Goal: Navigation & Orientation: Find specific page/section

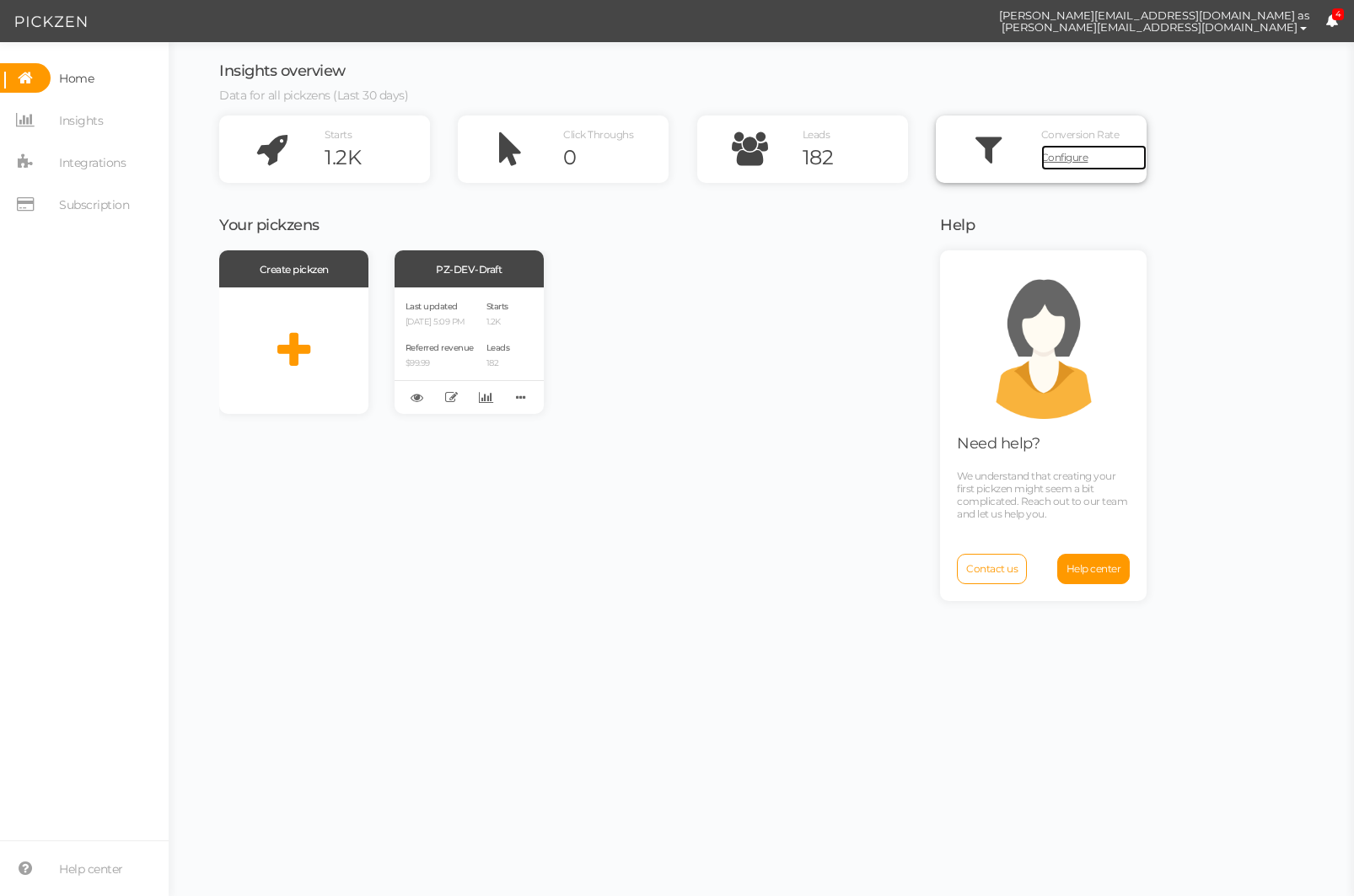
click at [1067, 151] on span "Configure" at bounding box center [1064, 157] width 48 height 13
click at [93, 126] on span "Insights" at bounding box center [81, 120] width 44 height 27
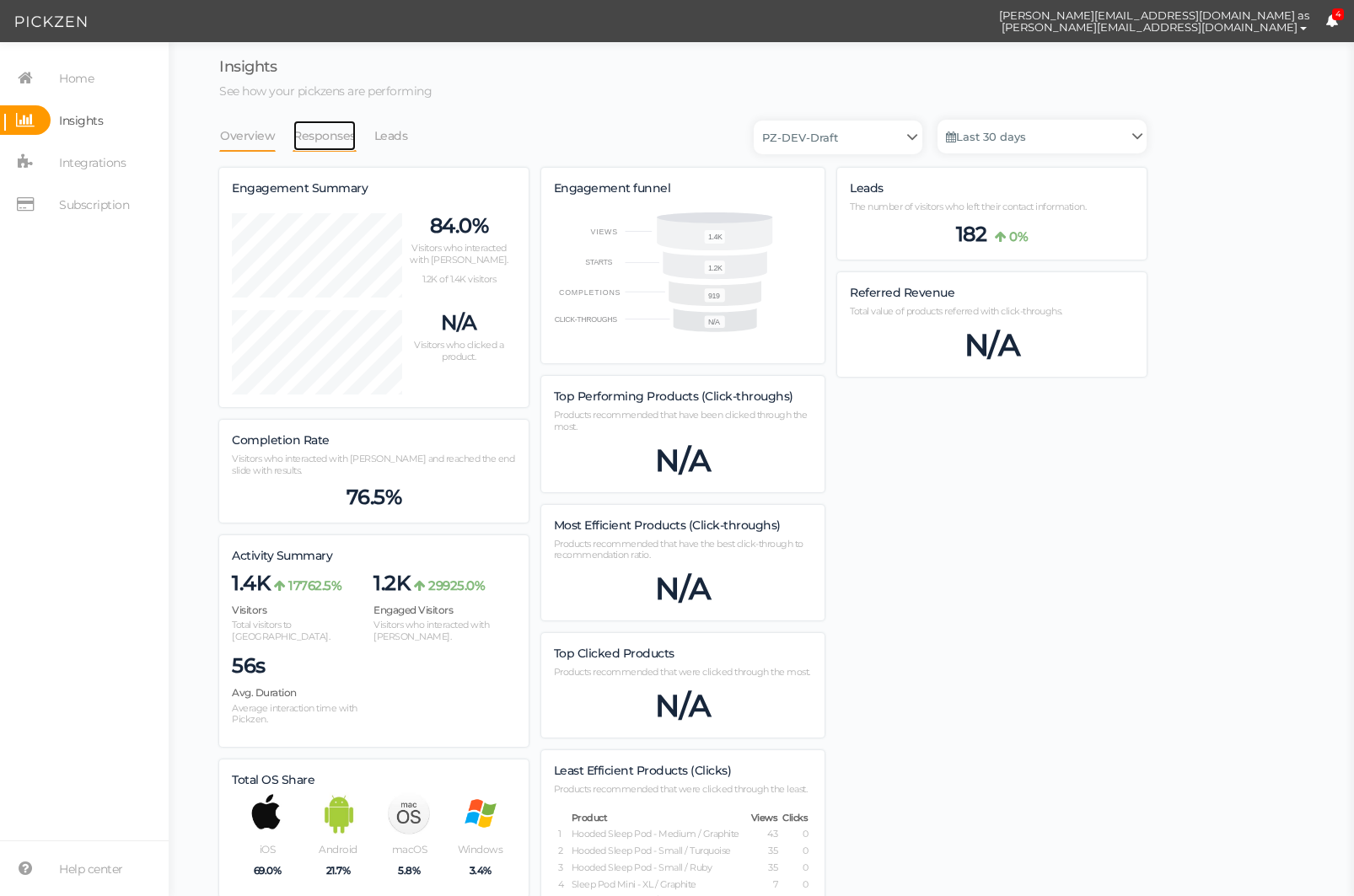
click at [323, 133] on link "Responses" at bounding box center [325, 135] width 64 height 32
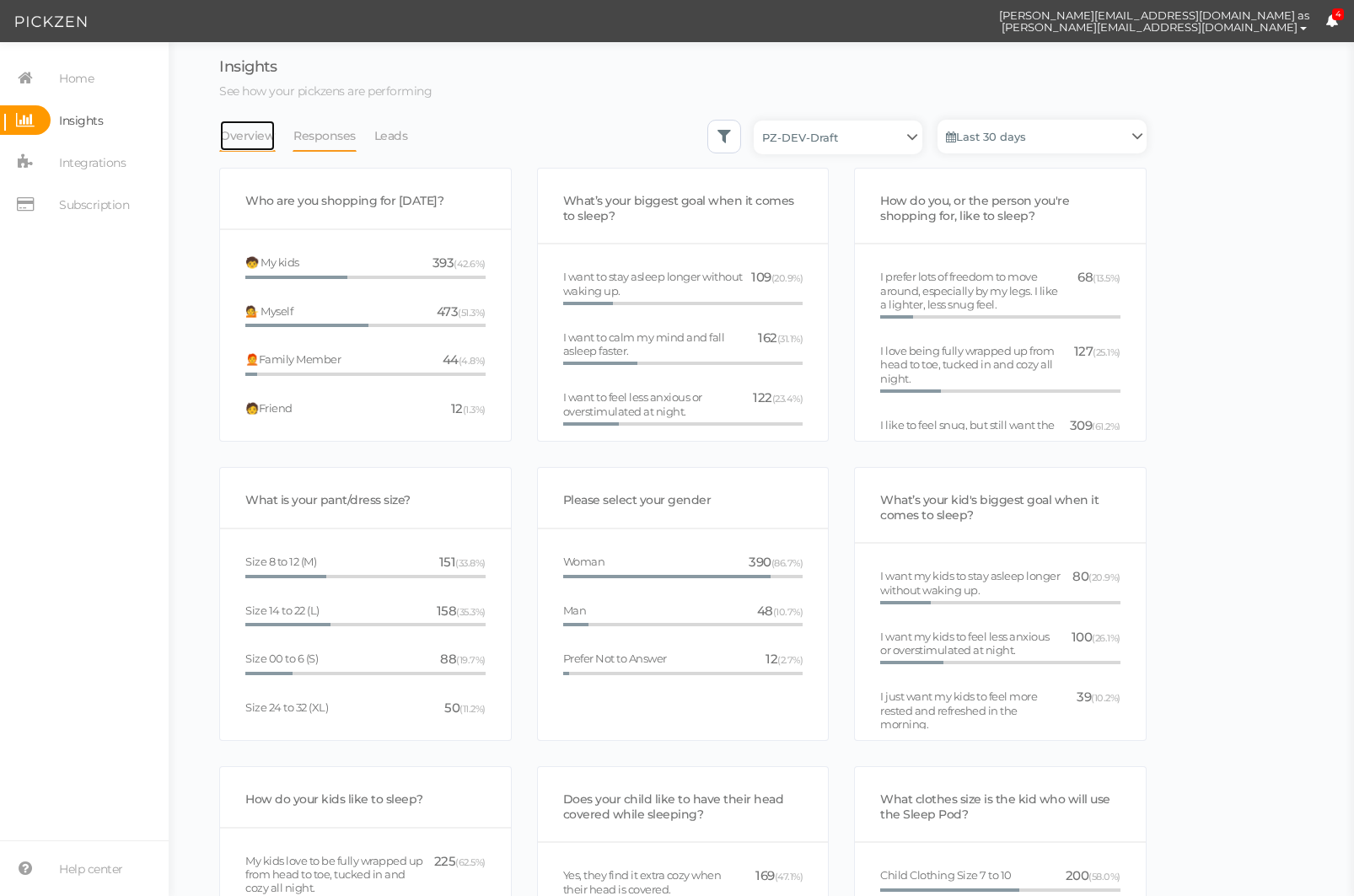
click at [238, 133] on link "Overview" at bounding box center [247, 135] width 56 height 32
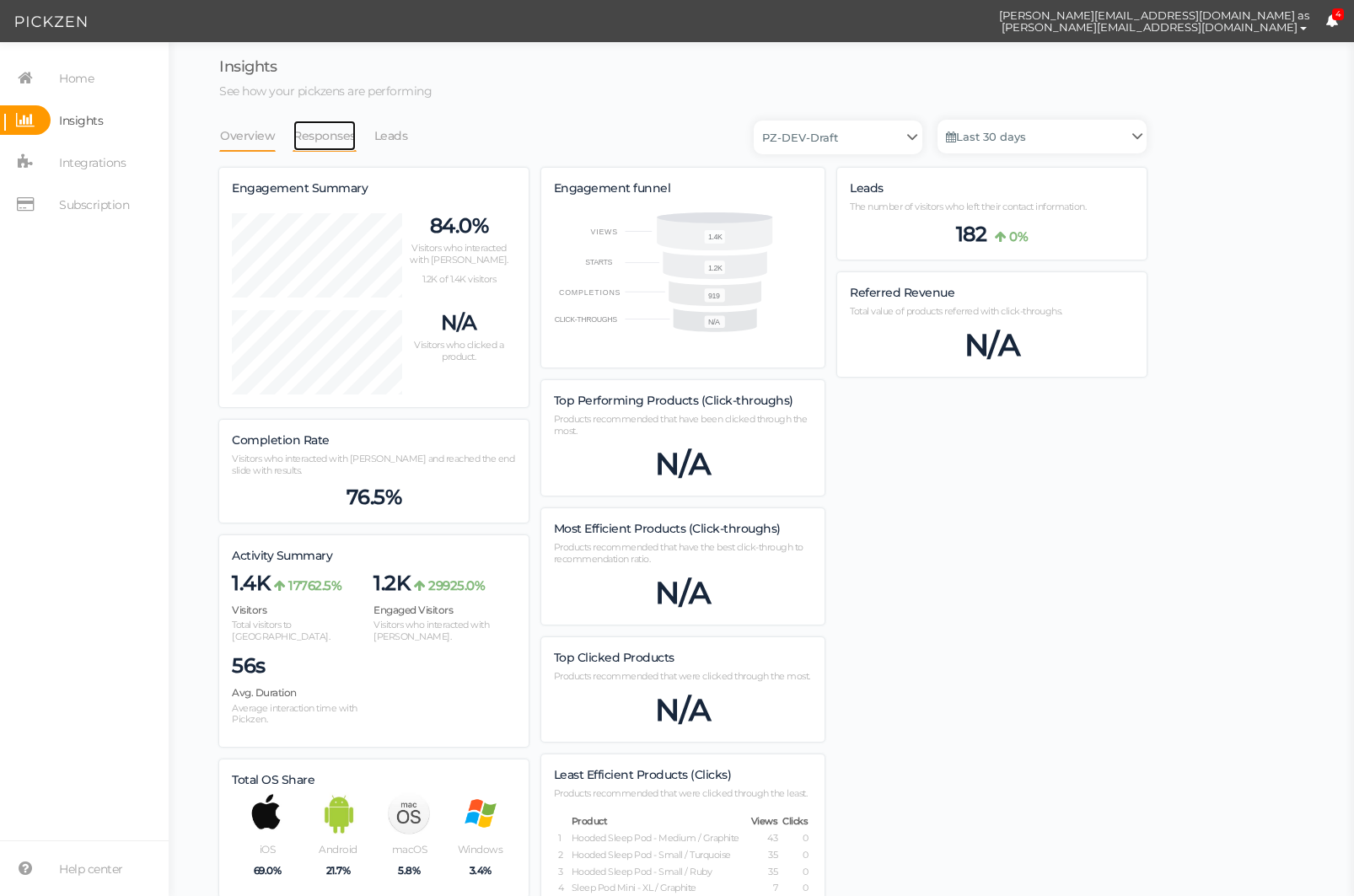
click at [345, 137] on link "Responses" at bounding box center [325, 135] width 64 height 32
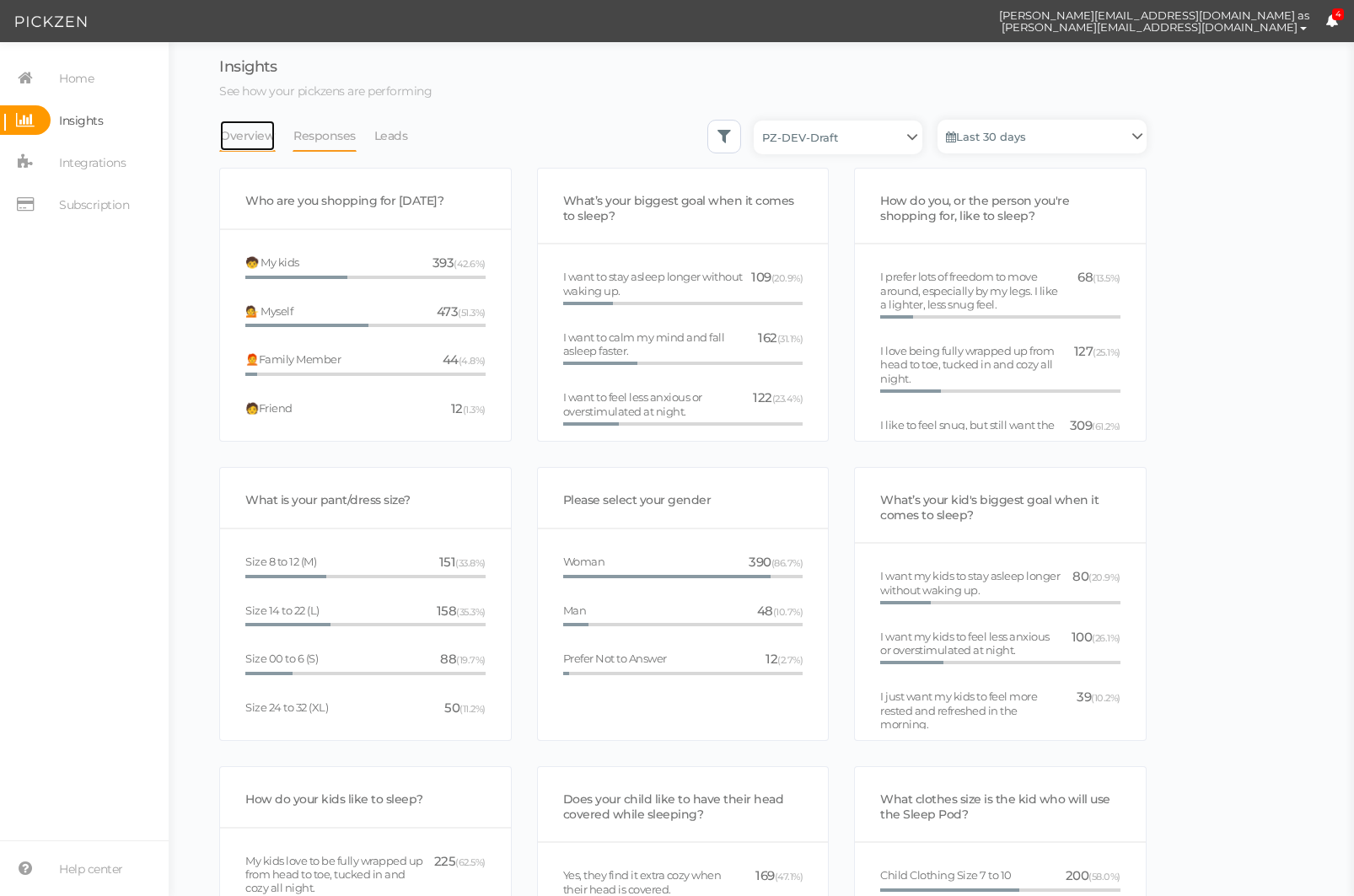
click at [259, 127] on link "Overview" at bounding box center [247, 135] width 56 height 32
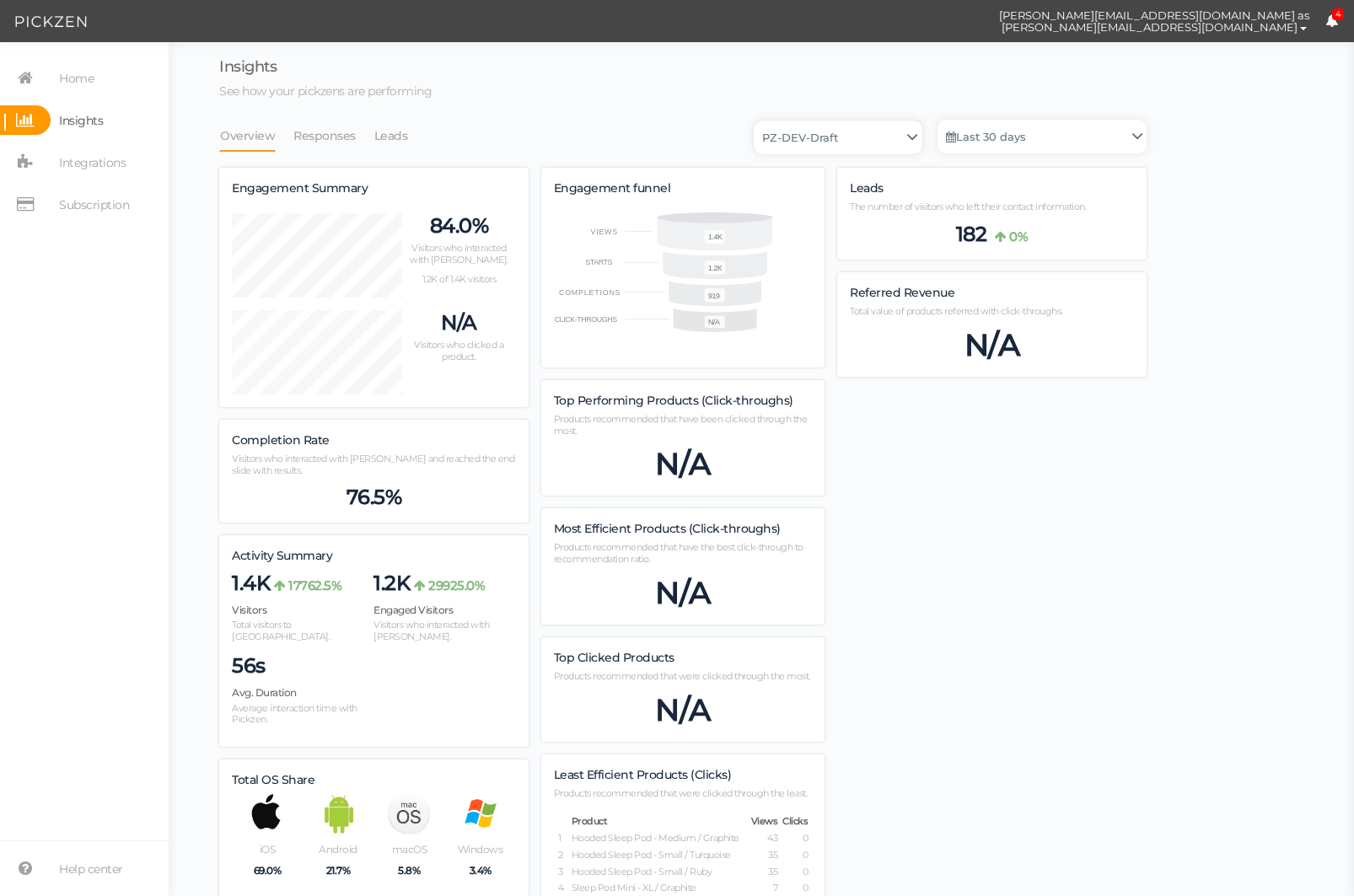
click at [867, 134] on select "PZ-DEV-Draft" at bounding box center [837, 137] width 169 height 34
click at [111, 155] on span "Integrations" at bounding box center [92, 162] width 67 height 27
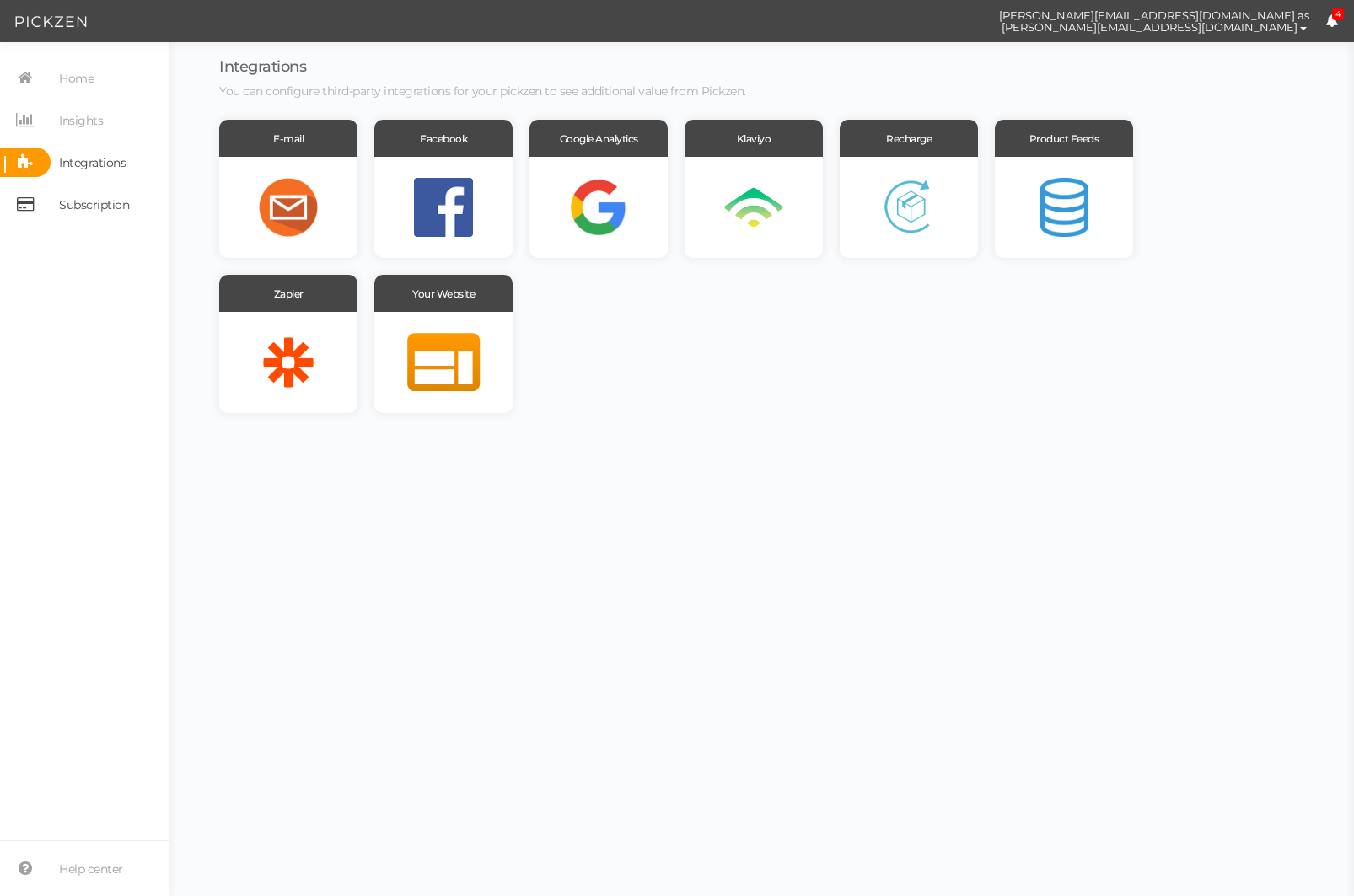
click at [108, 214] on span "Subscription" at bounding box center [93, 204] width 70 height 27
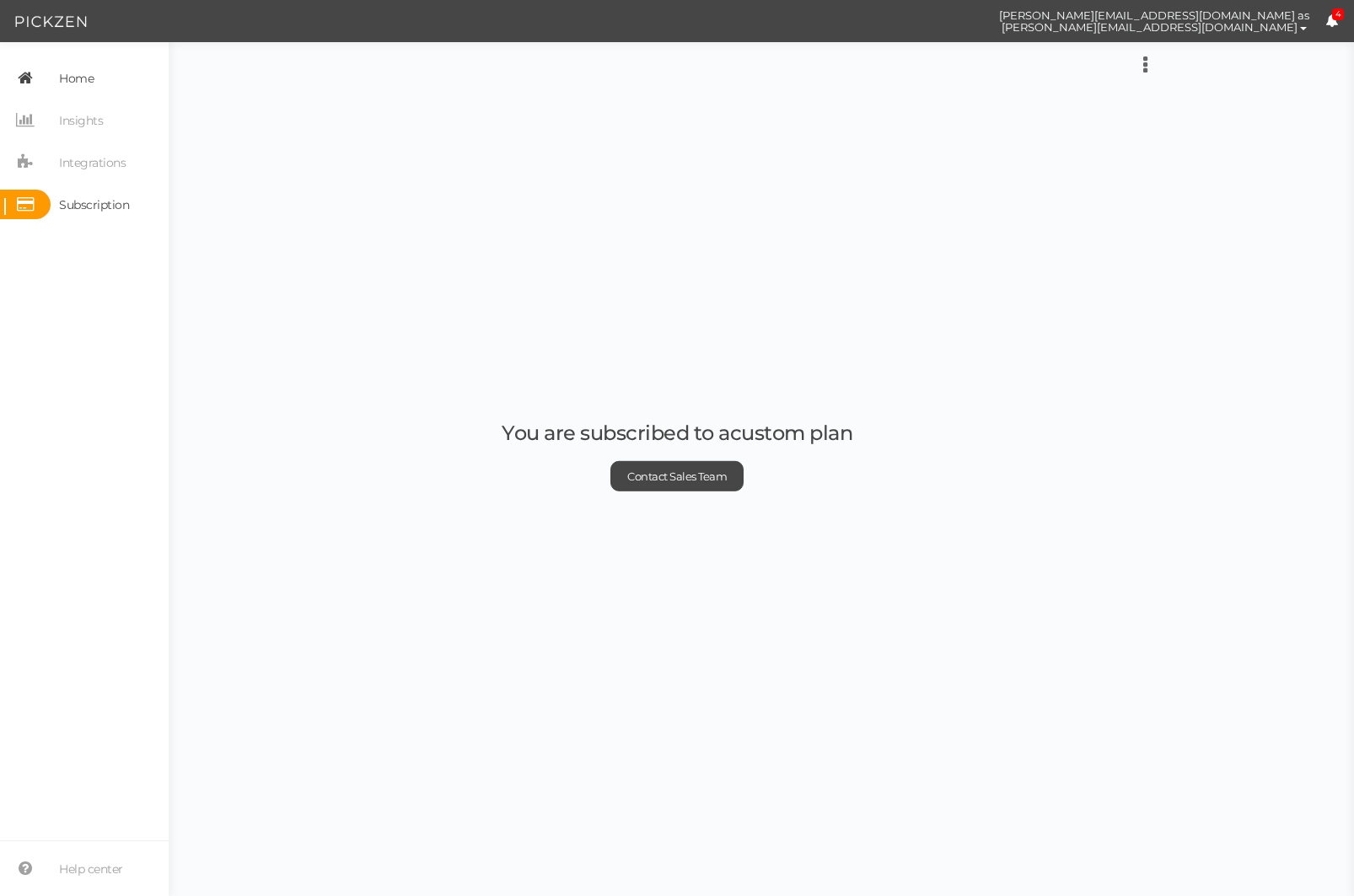
click at [80, 80] on span "Home" at bounding box center [76, 78] width 35 height 27
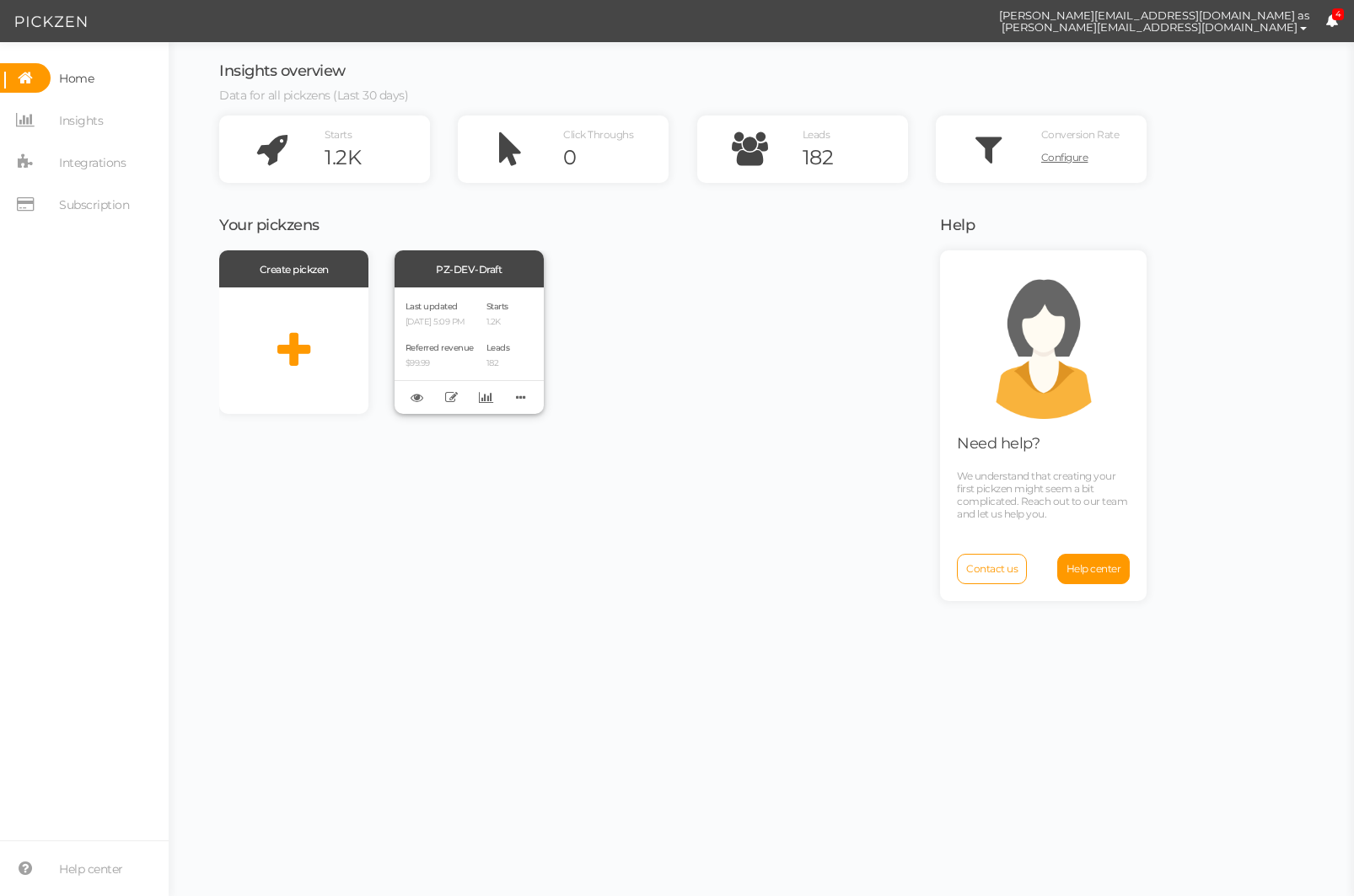
click at [414, 366] on p "$99.99" at bounding box center [439, 364] width 68 height 11
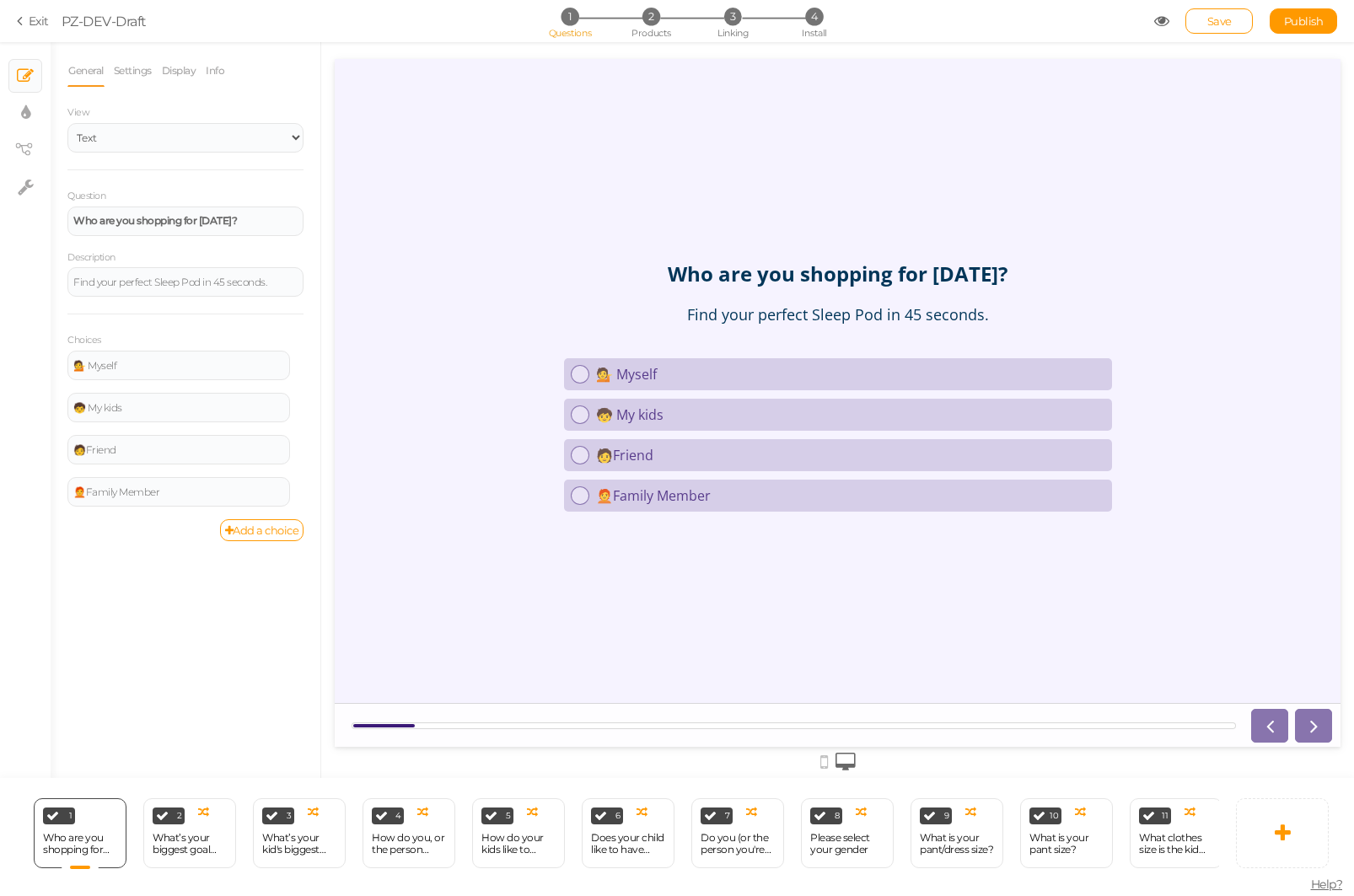
click at [16, 24] on icon at bounding box center [23, 22] width 12 height 16
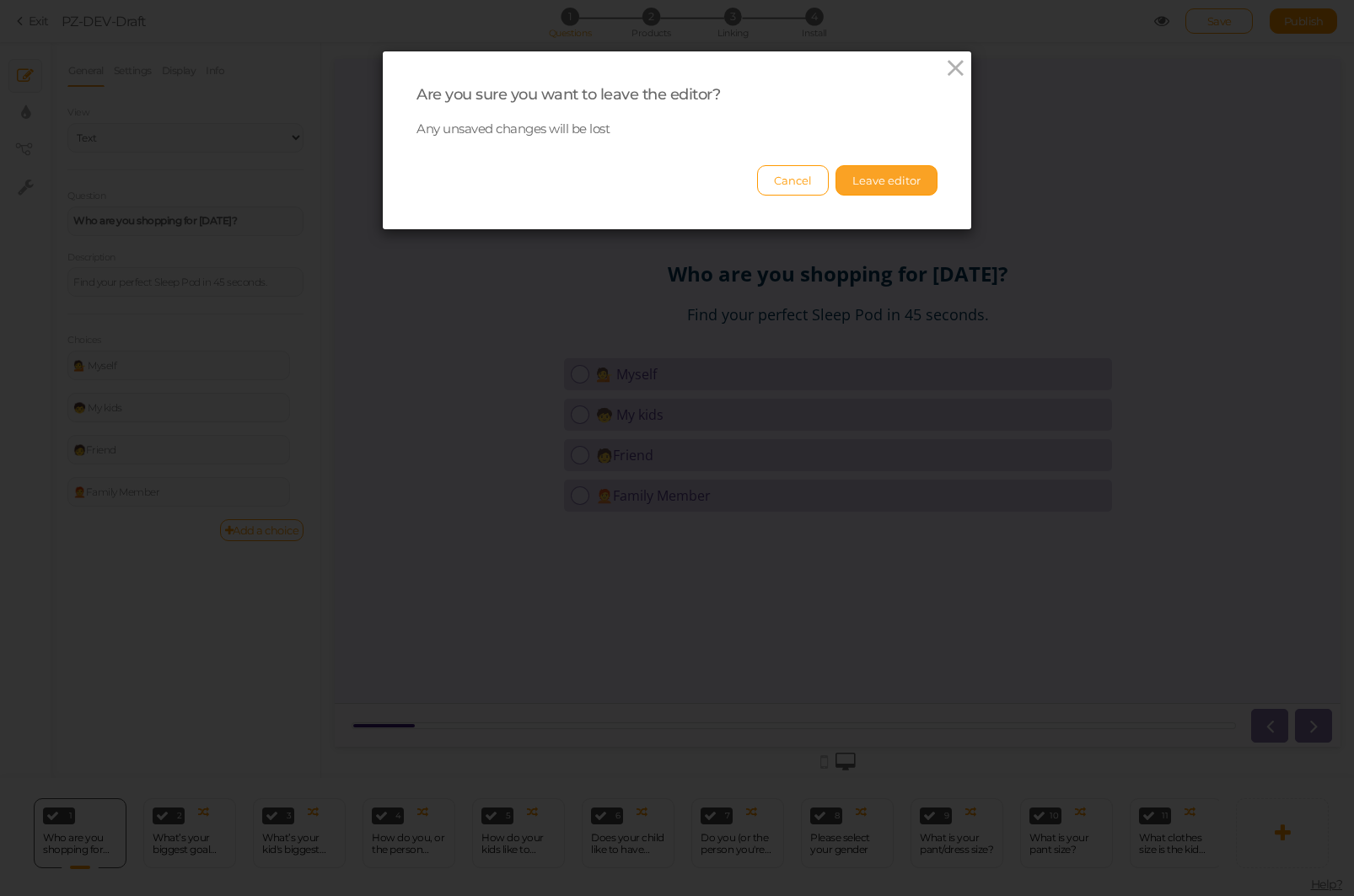
click at [861, 182] on button "Leave editor" at bounding box center [887, 180] width 102 height 30
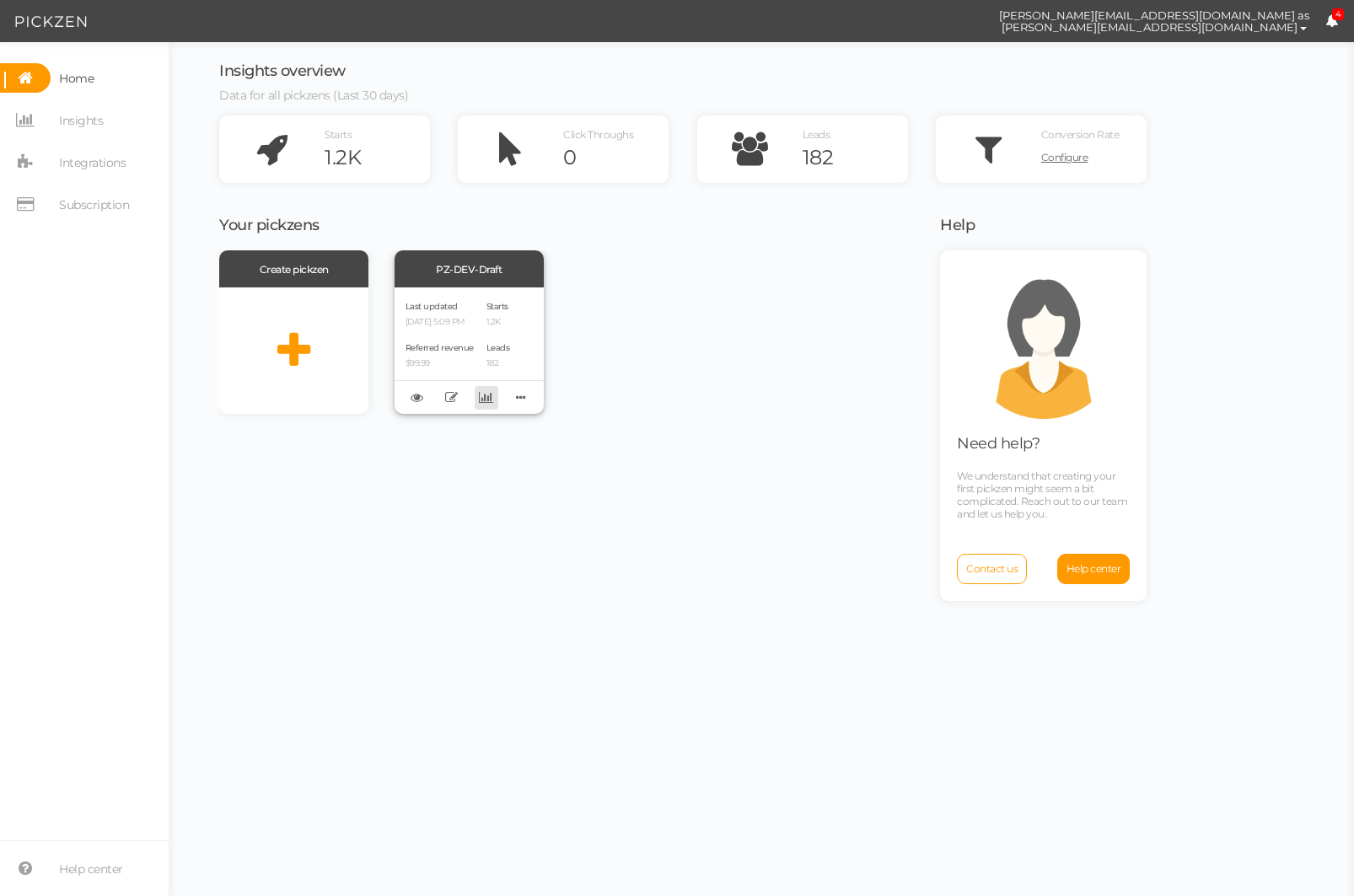
click at [489, 402] on icon at bounding box center [486, 397] width 15 height 13
